Goal: Task Accomplishment & Management: Use online tool/utility

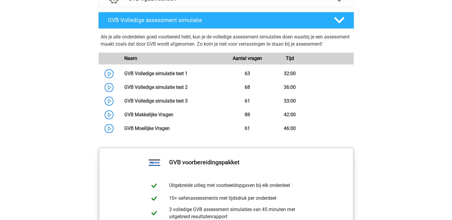
scroll to position [519, 0]
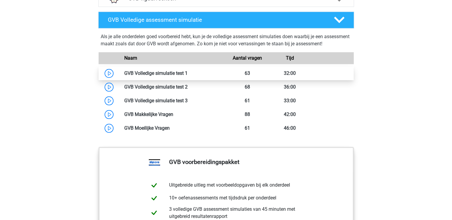
click at [187, 72] on link at bounding box center [187, 73] width 0 height 6
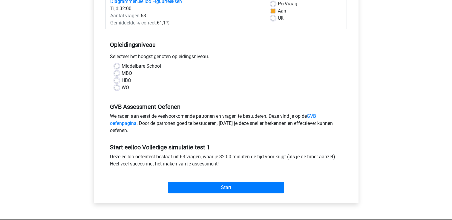
scroll to position [91, 0]
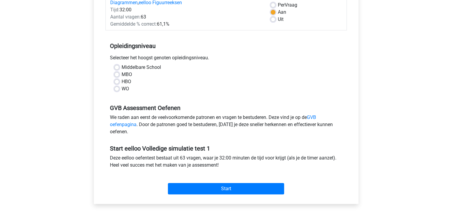
click at [121, 89] on label "WO" at bounding box center [124, 88] width 7 height 7
click at [116, 89] on input "WO" at bounding box center [116, 88] width 5 height 6
radio input "true"
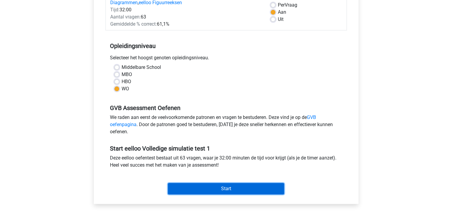
click at [192, 189] on input "Start" at bounding box center [226, 188] width 116 height 11
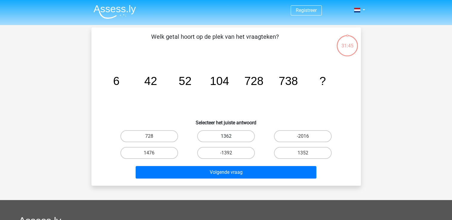
click at [221, 138] on label "1362" at bounding box center [226, 136] width 58 height 12
click at [226, 138] on input "1362" at bounding box center [228, 138] width 4 height 4
radio input "true"
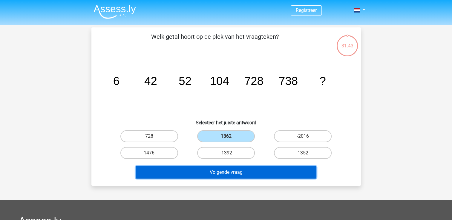
click at [216, 170] on button "Volgende vraag" at bounding box center [226, 172] width 181 height 13
